Goal: Information Seeking & Learning: Learn about a topic

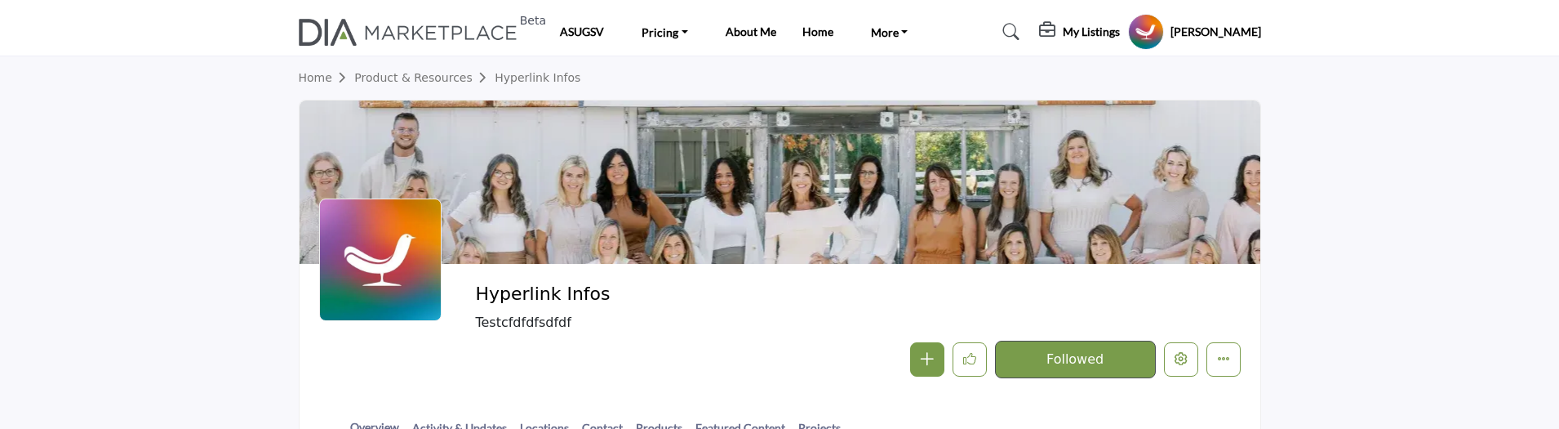
click at [397, 78] on link "Product & Resources" at bounding box center [424, 77] width 140 height 13
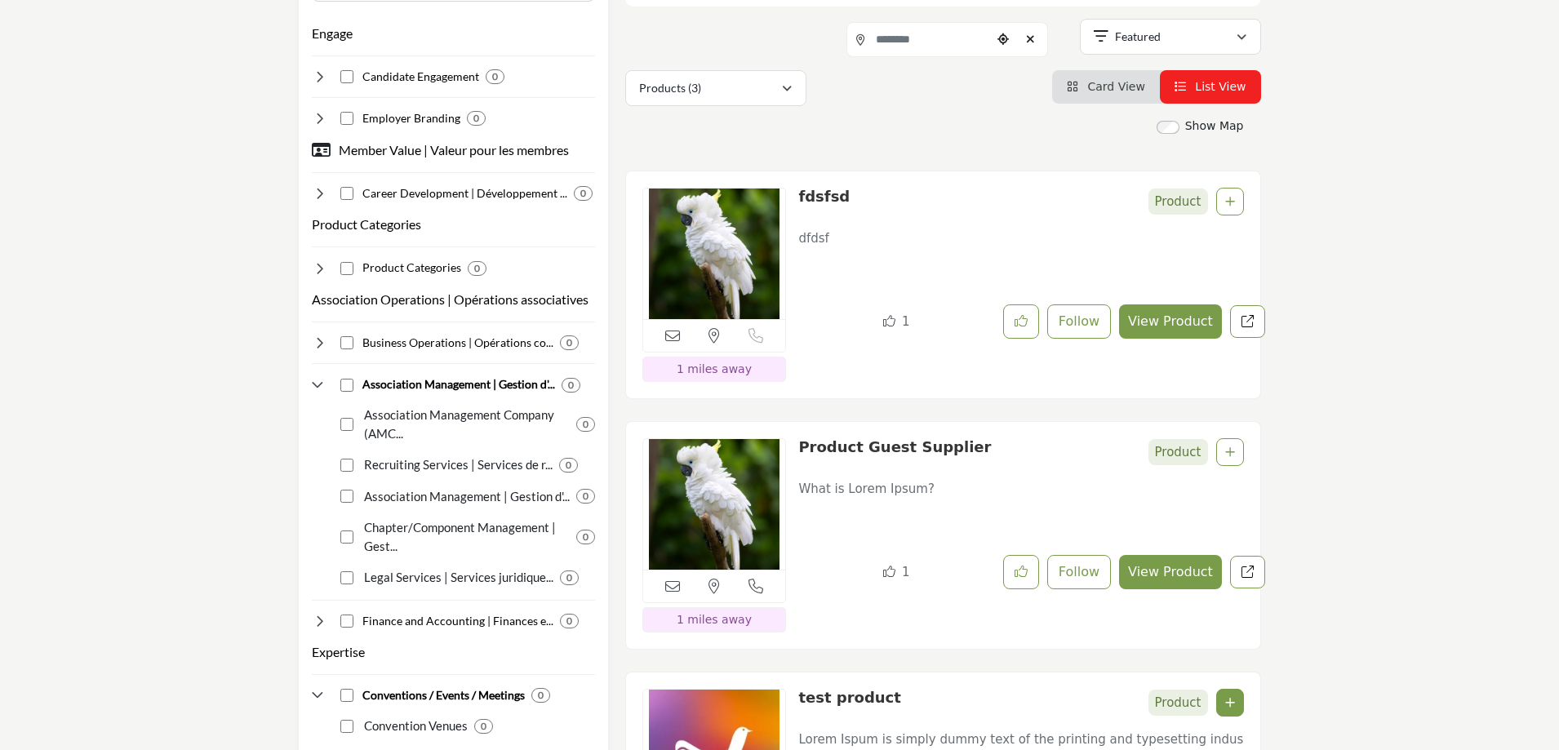
scroll to position [408, 0]
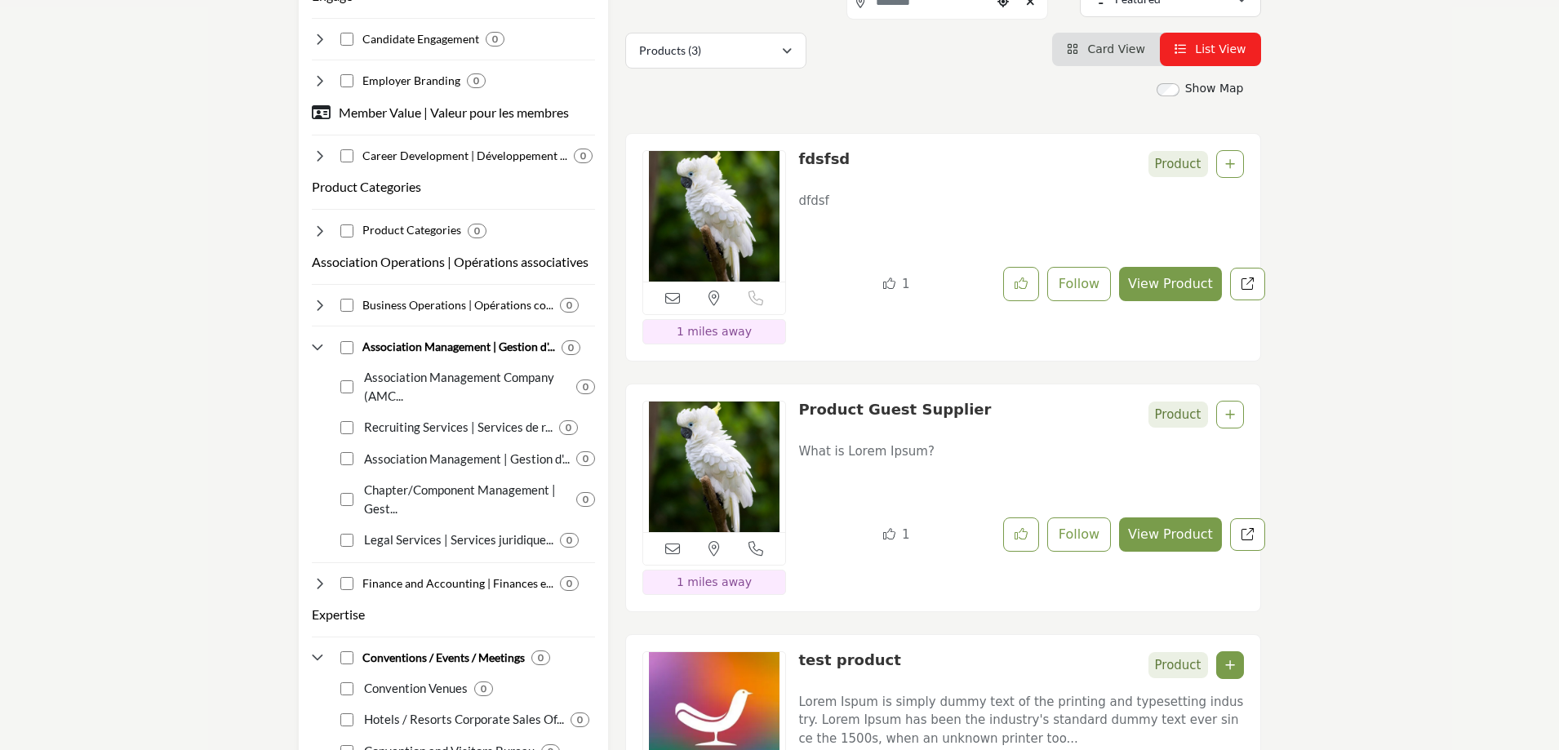
click at [1120, 50] on span "Card View" at bounding box center [1115, 48] width 57 height 13
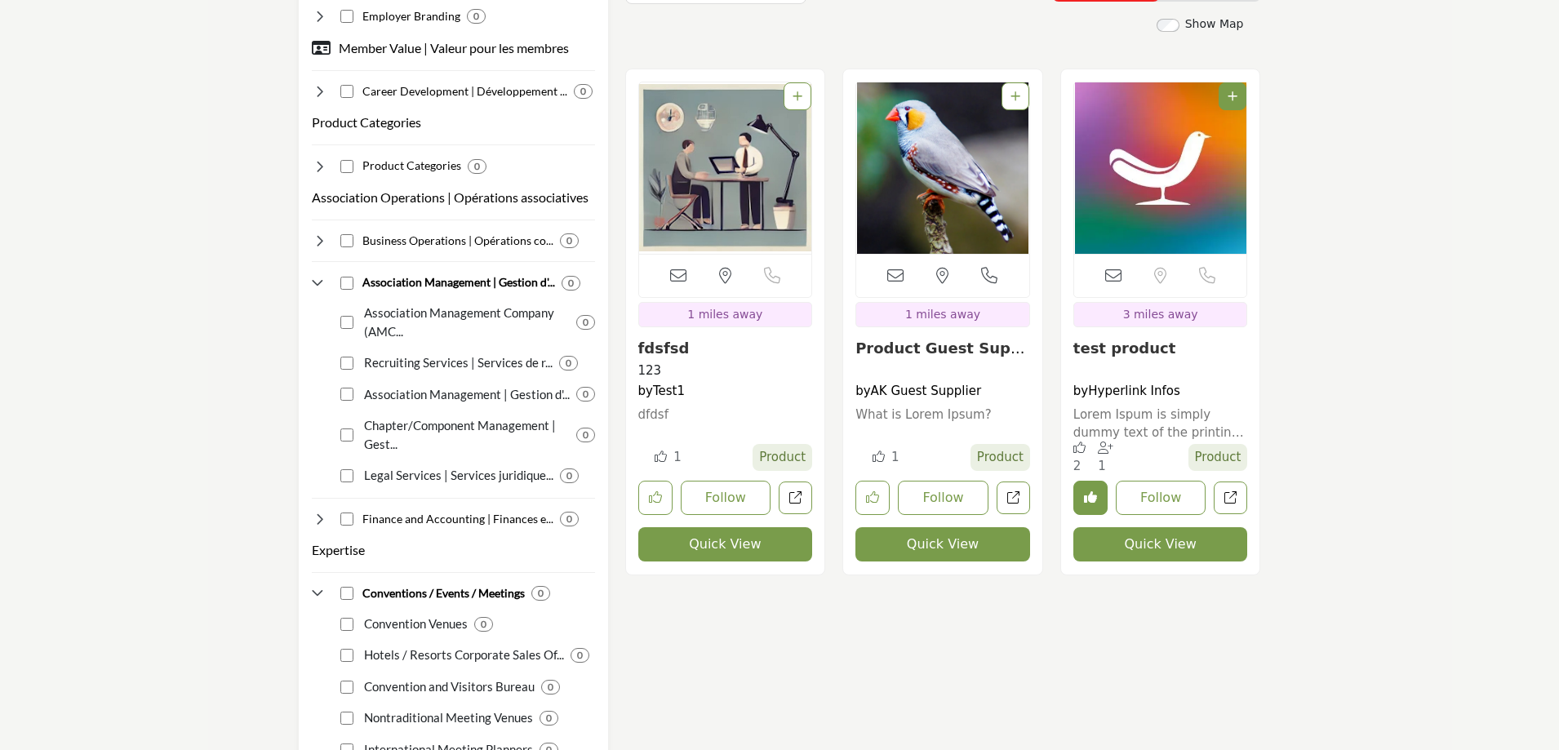
scroll to position [326, 0]
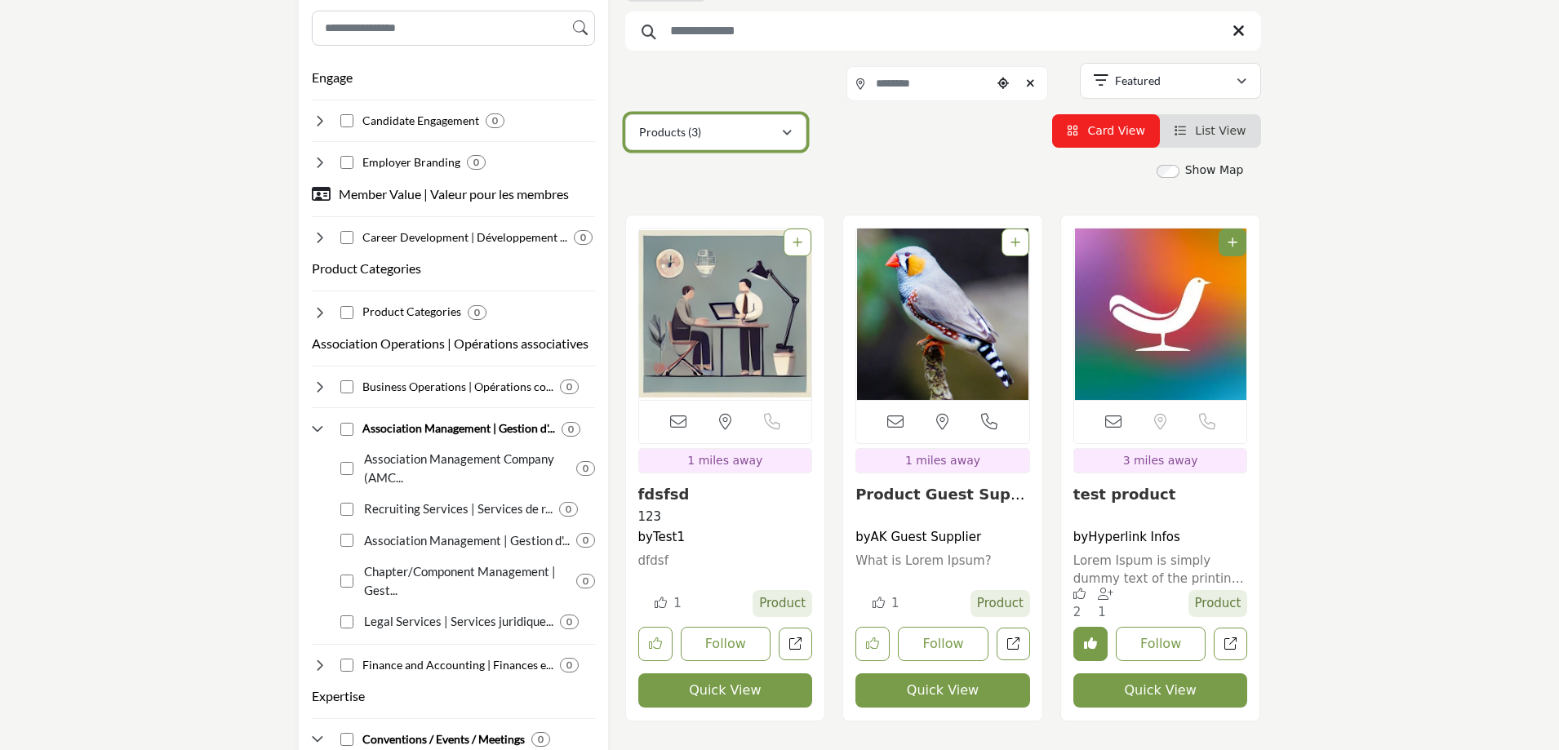
click at [702, 128] on div "Products (3)" at bounding box center [710, 132] width 142 height 20
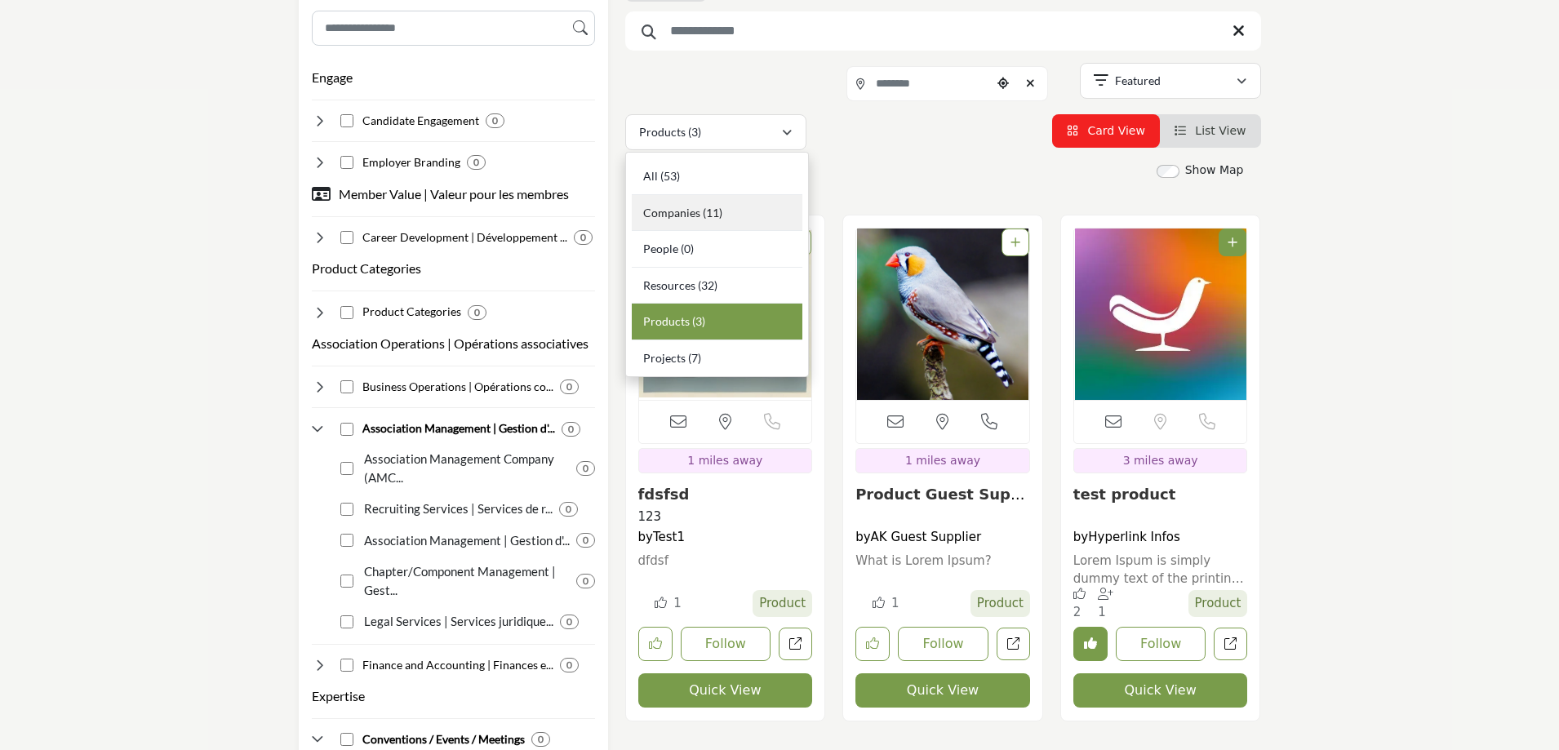
click at [685, 215] on span "Companies" at bounding box center [671, 213] width 57 height 14
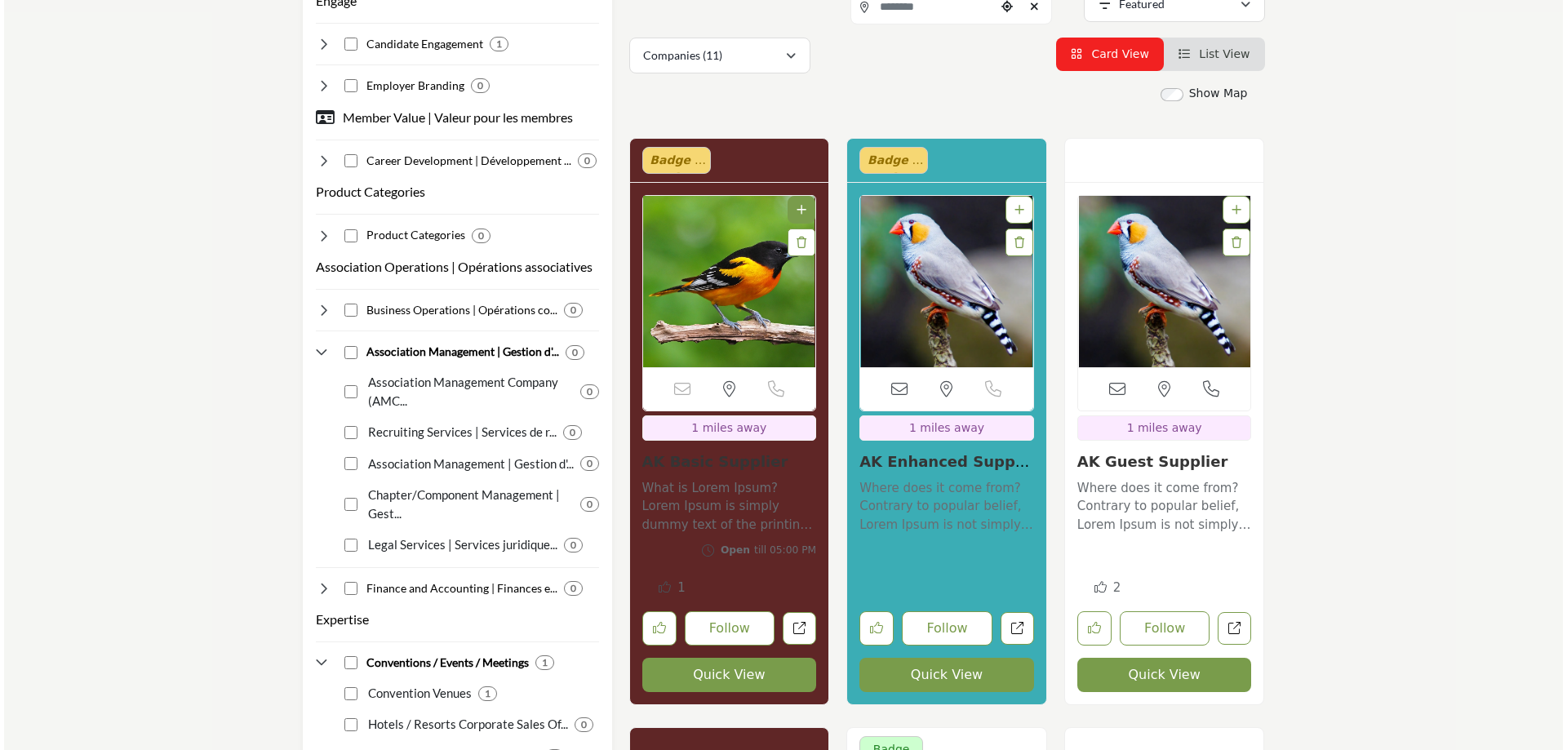
scroll to position [408, 0]
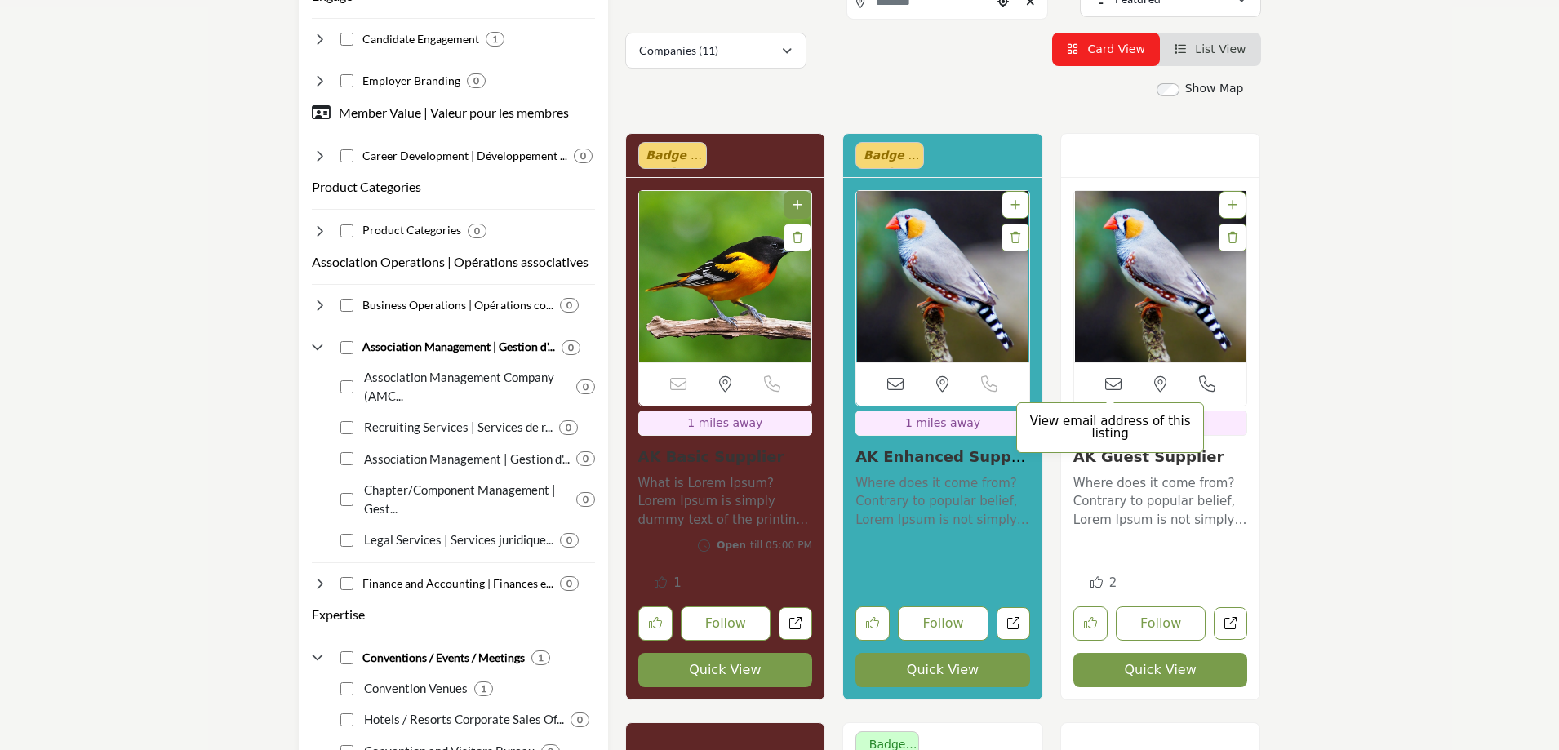
click at [1112, 387] on icon at bounding box center [1113, 384] width 16 height 16
